Goal: Task Accomplishment & Management: Complete application form

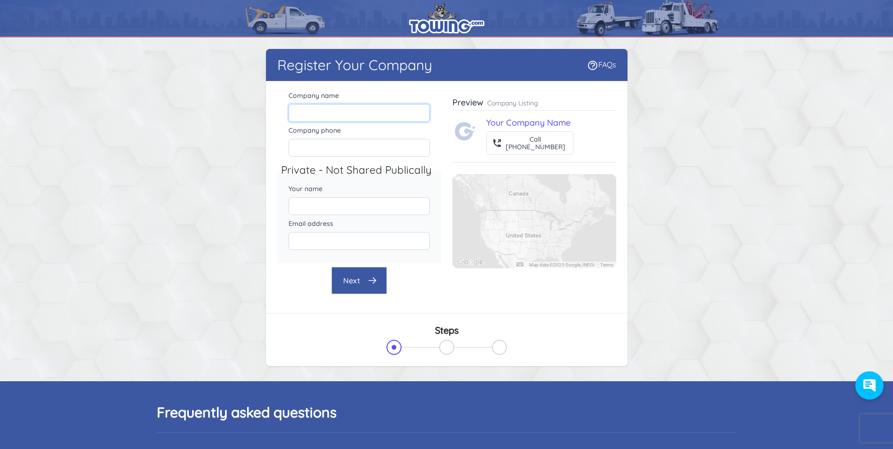
click at [382, 108] on input "Company name" at bounding box center [359, 113] width 141 height 18
type input "K2 TOWING AND RECOVERY"
type input "[EMAIL_ADDRESS][DOMAIN_NAME]"
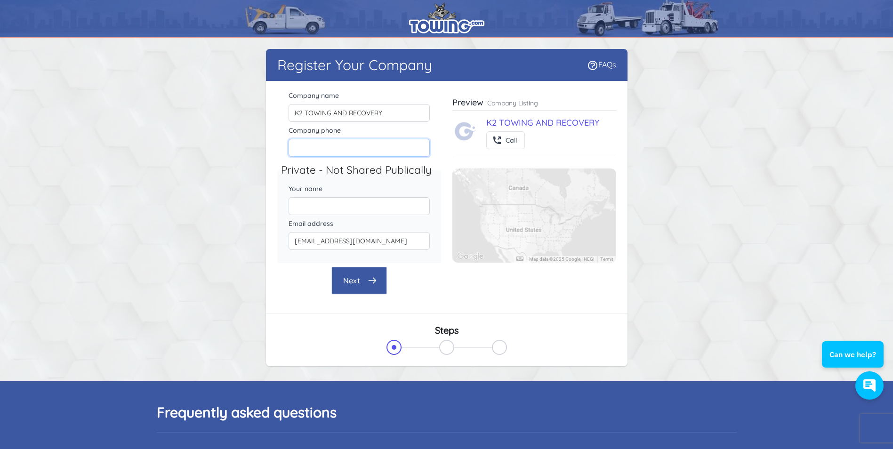
click at [323, 146] on input "Company phone" at bounding box center [359, 148] width 141 height 18
type input "2516508232"
click at [350, 209] on input "[PERSON_NAME]" at bounding box center [359, 206] width 141 height 18
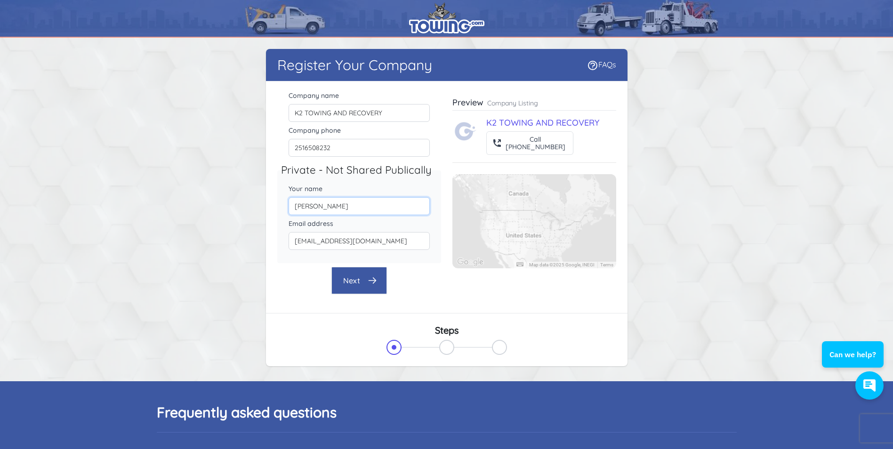
type input "[PERSON_NAME]"
click at [314, 291] on div "Next" at bounding box center [359, 280] width 164 height 27
click at [339, 284] on button "Next" at bounding box center [359, 280] width 56 height 27
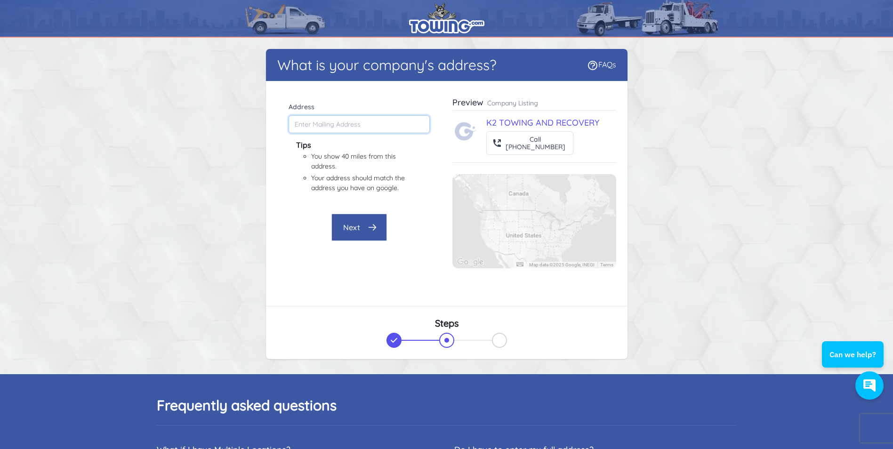
click at [331, 123] on input "Address" at bounding box center [359, 124] width 141 height 18
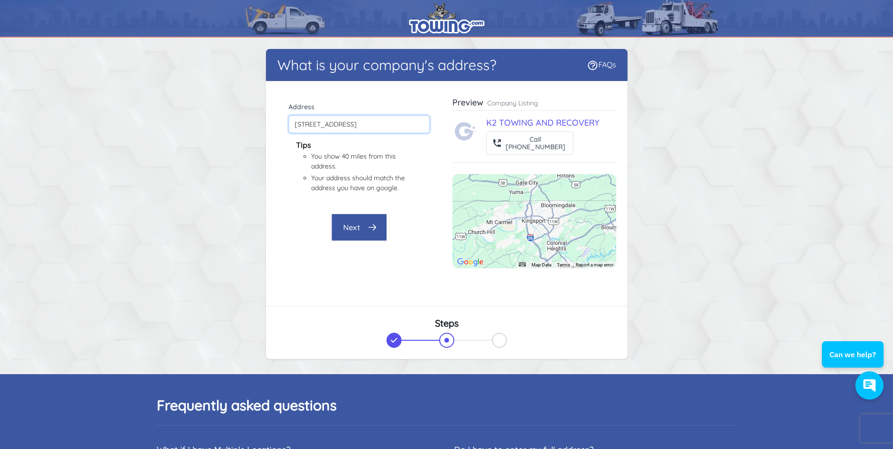
click at [314, 126] on input "[STREET_ADDRESS]" at bounding box center [359, 124] width 141 height 18
click at [408, 123] on input "[STREET_ADDRESS]" at bounding box center [359, 124] width 141 height 18
drag, startPoint x: 427, startPoint y: 123, endPoint x: 307, endPoint y: 123, distance: 120.5
click at [307, 123] on input "[STREET_ADDRESS]" at bounding box center [359, 124] width 141 height 18
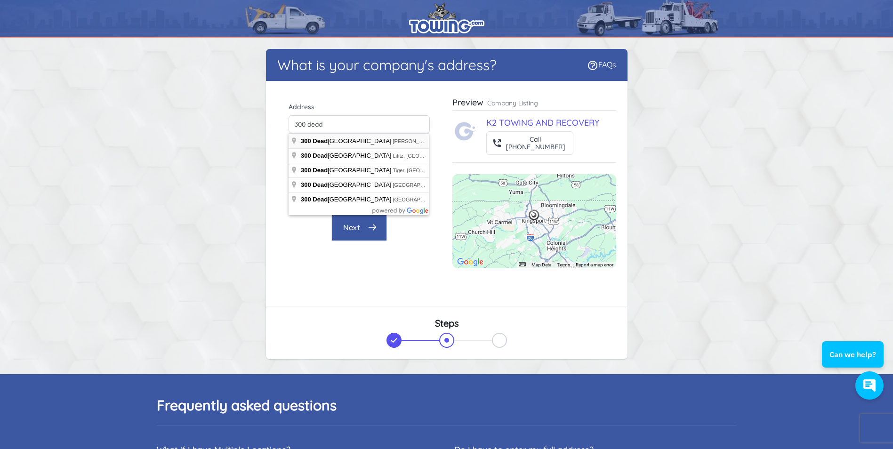
type input "[STREET_ADDRESS][PERSON_NAME]"
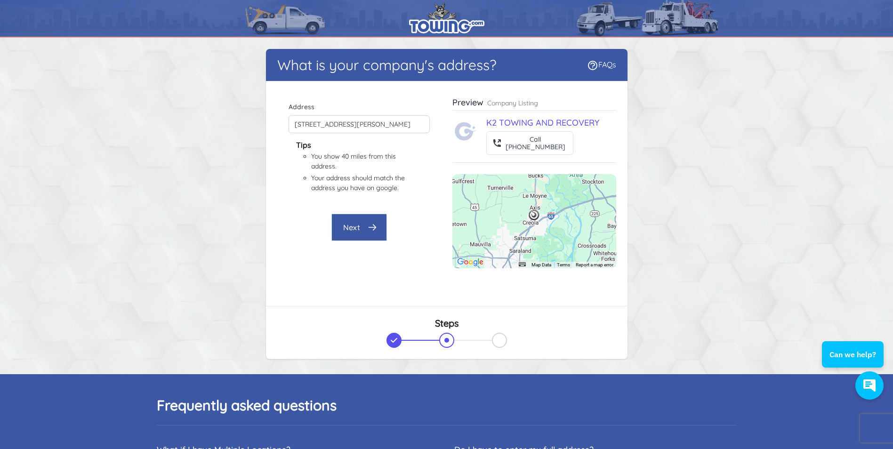
click at [368, 227] on icon "button" at bounding box center [372, 227] width 9 height 9
